Goal: Task Accomplishment & Management: Manage account settings

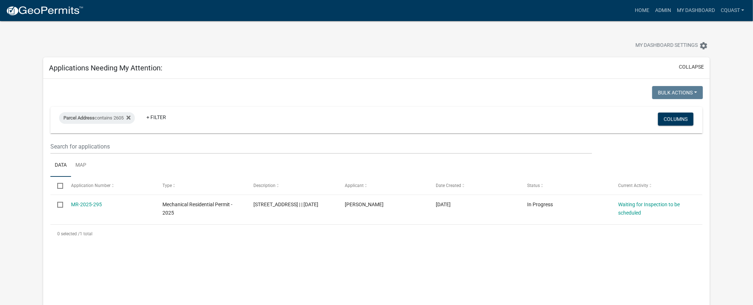
click at [150, 80] on div "Bulk Actions Void Expire Lock Withdraw Parcel Address contains 2605 + Filter Co…" at bounding box center [376, 292] width 667 height 427
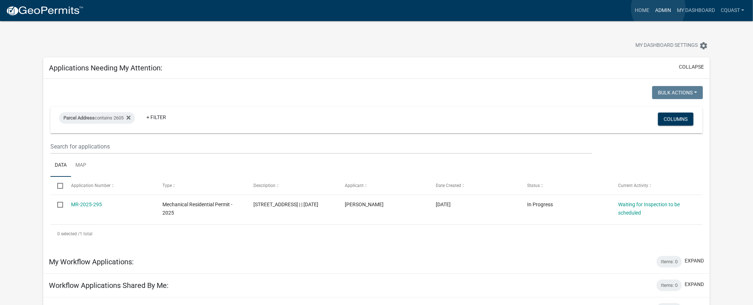
click at [659, 8] on link "Admin" at bounding box center [664, 11] width 22 height 14
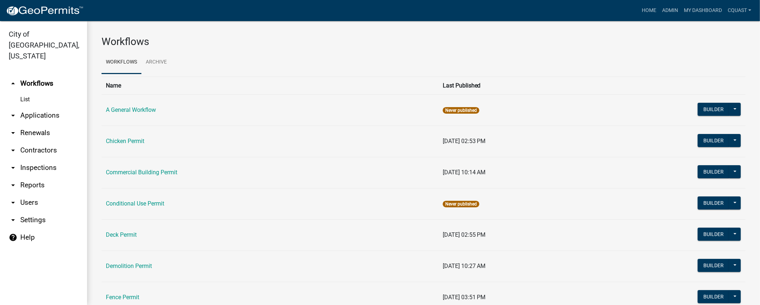
click at [38, 107] on link "arrow_drop_down Applications" at bounding box center [43, 115] width 87 height 17
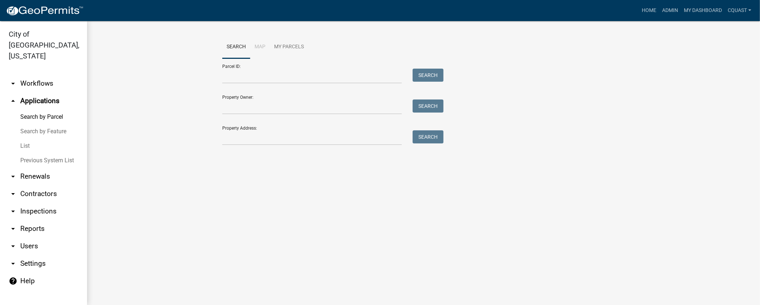
click at [30, 139] on link "List" at bounding box center [43, 146] width 87 height 15
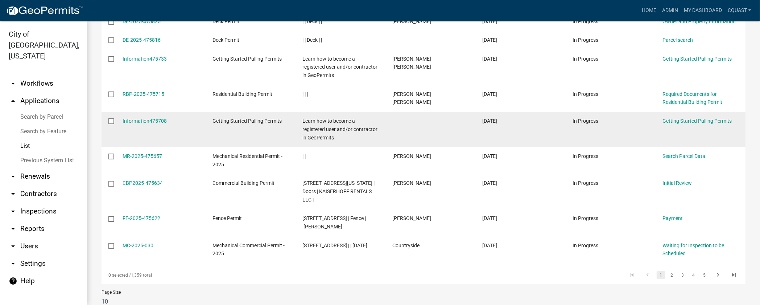
scroll to position [181, 0]
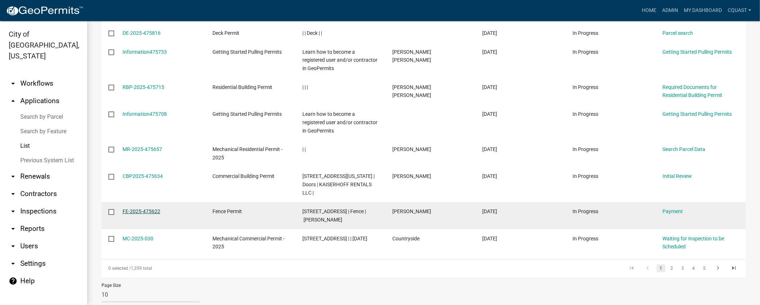
click at [144, 211] on link "FE-2025-475622" at bounding box center [142, 211] width 38 height 6
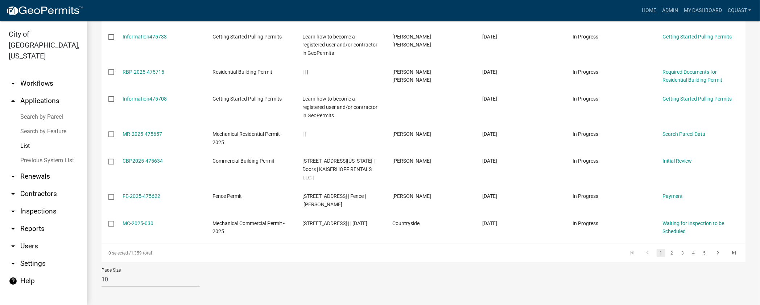
scroll to position [198, 0]
click at [668, 251] on link "2" at bounding box center [672, 251] width 9 height 8
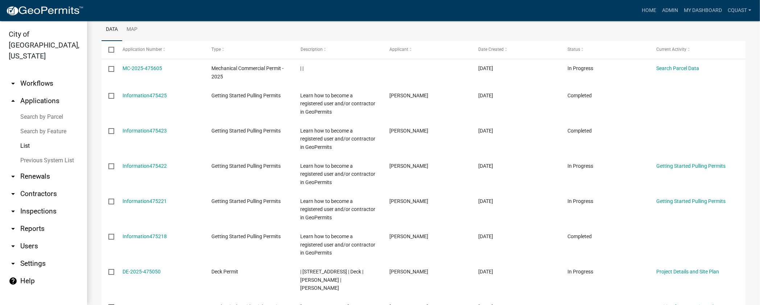
scroll to position [89, 0]
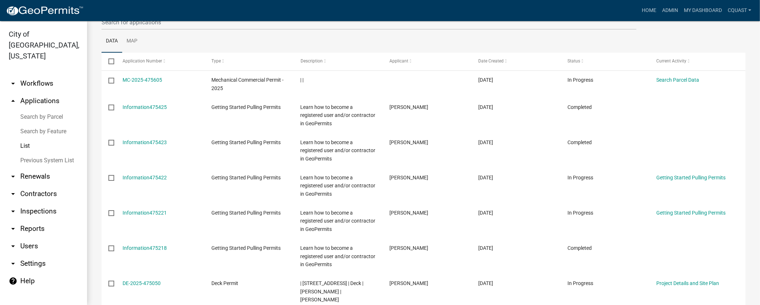
click at [29, 139] on link "List" at bounding box center [43, 146] width 87 height 15
click at [45, 169] on link "arrow_drop_down Renewals" at bounding box center [43, 176] width 87 height 17
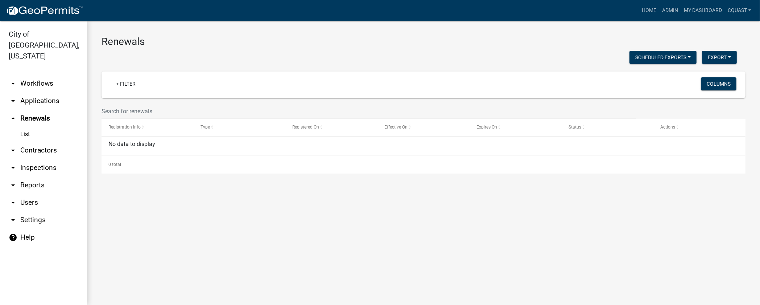
click at [33, 141] on link "arrow_drop_down Contractors" at bounding box center [43, 149] width 87 height 17
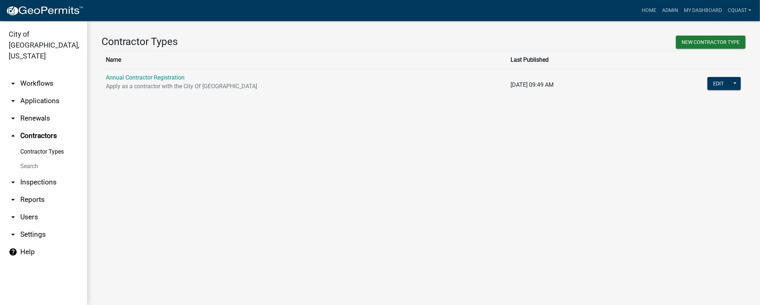
click at [44, 92] on link "arrow_drop_down Applications" at bounding box center [43, 100] width 87 height 17
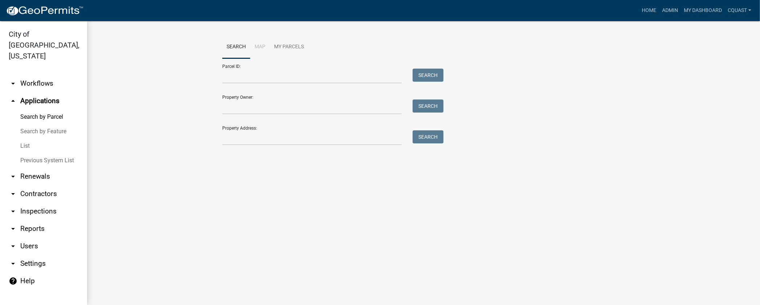
click at [58, 75] on link "arrow_drop_down Workflows" at bounding box center [43, 83] width 87 height 17
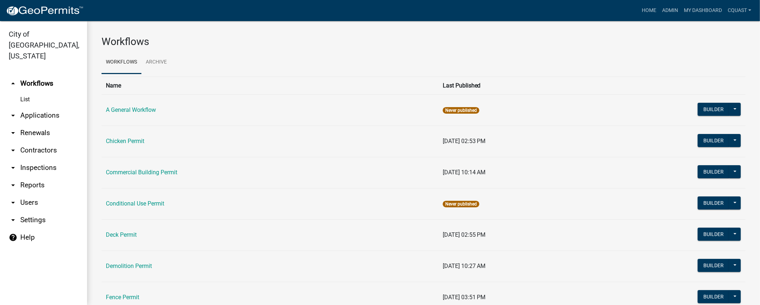
click at [17, 92] on link "List" at bounding box center [43, 99] width 87 height 15
click at [33, 194] on link "arrow_drop_down Users" at bounding box center [43, 202] width 87 height 17
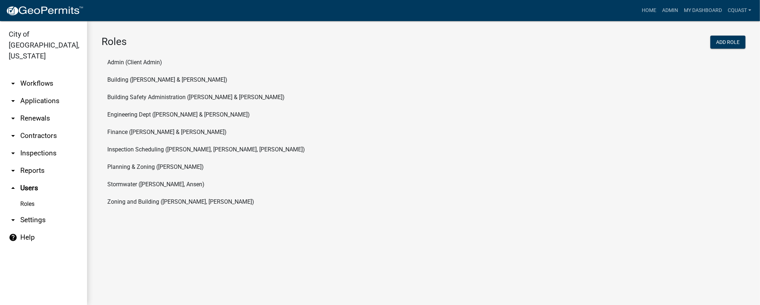
click at [48, 144] on link "arrow_drop_down Inspections" at bounding box center [43, 152] width 87 height 17
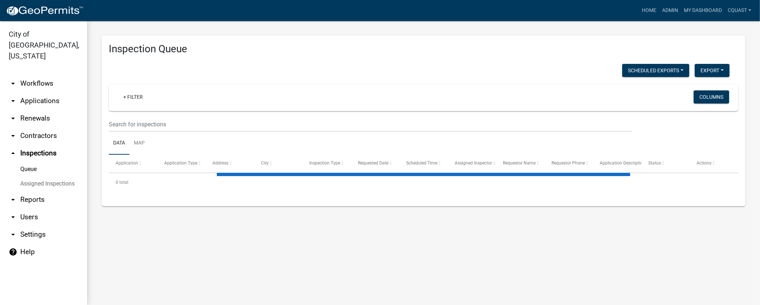
click at [33, 162] on link "Queue" at bounding box center [43, 169] width 87 height 15
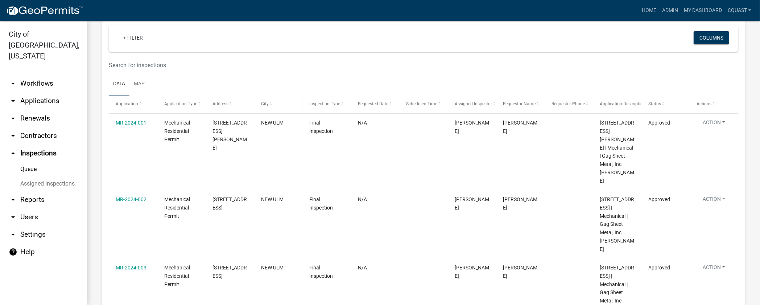
scroll to position [60, 0]
click at [125, 103] on span "Application" at bounding box center [127, 102] width 22 height 5
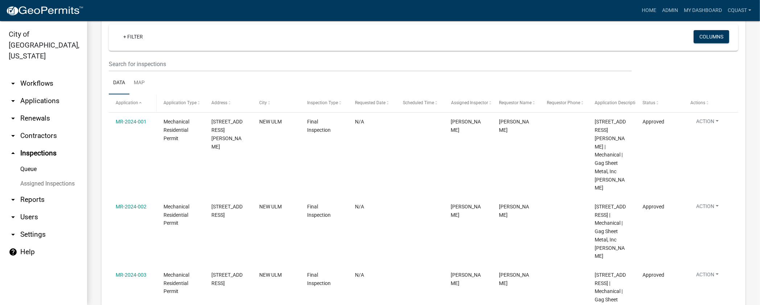
click at [136, 103] on span "Application" at bounding box center [127, 102] width 22 height 5
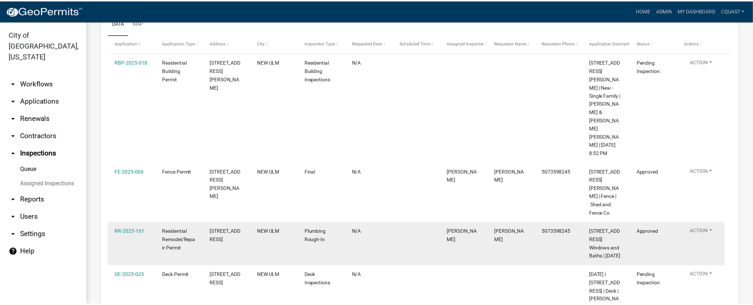
scroll to position [121, 0]
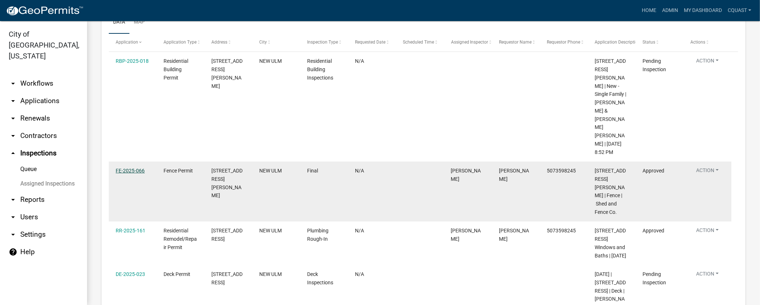
click at [135, 168] on link "FE-2025-066" at bounding box center [130, 171] width 29 height 6
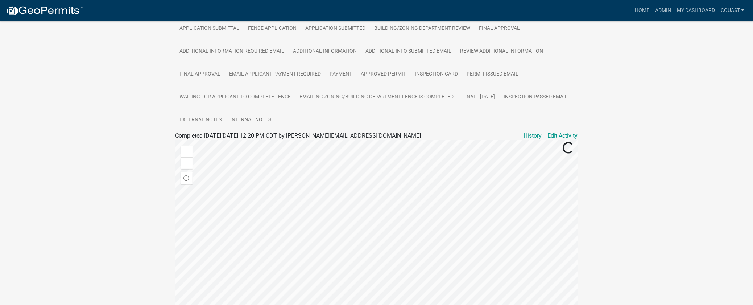
scroll to position [238, 0]
